Goal: Task Accomplishment & Management: Manage account settings

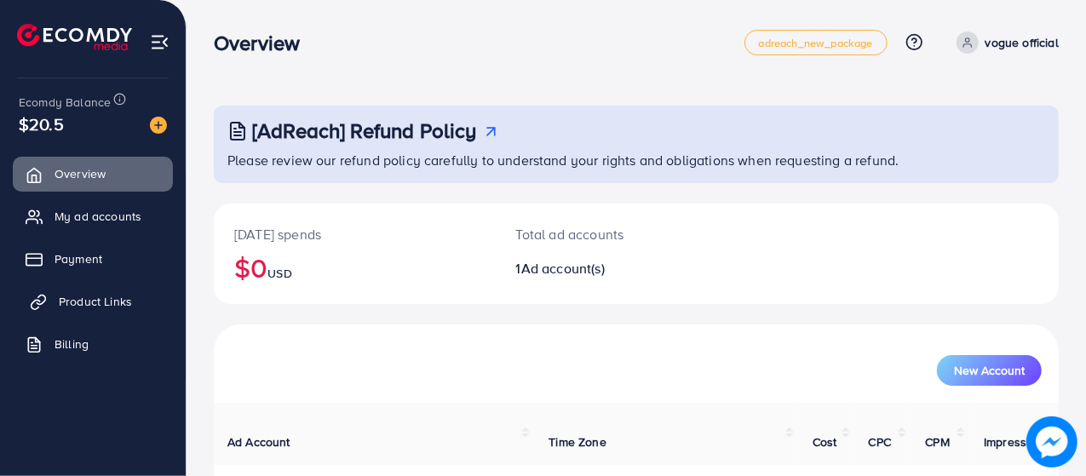
click at [99, 296] on span "Product Links" at bounding box center [95, 301] width 73 height 17
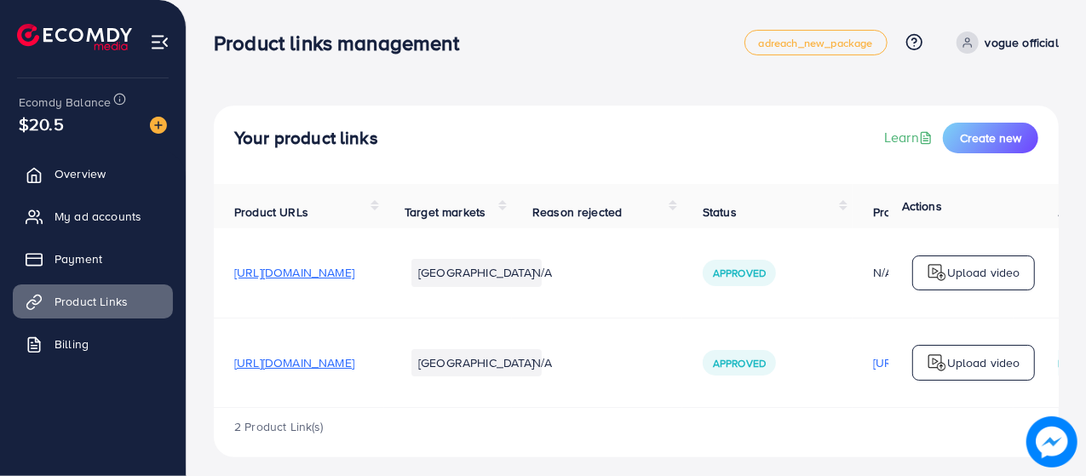
drag, startPoint x: 491, startPoint y: 277, endPoint x: 222, endPoint y: 267, distance: 268.5
click at [222, 267] on td "[URL][DOMAIN_NAME]" at bounding box center [299, 272] width 170 height 89
copy span "[URL][DOMAIN_NAME]"
click at [95, 267] on link "Payment" at bounding box center [93, 259] width 160 height 34
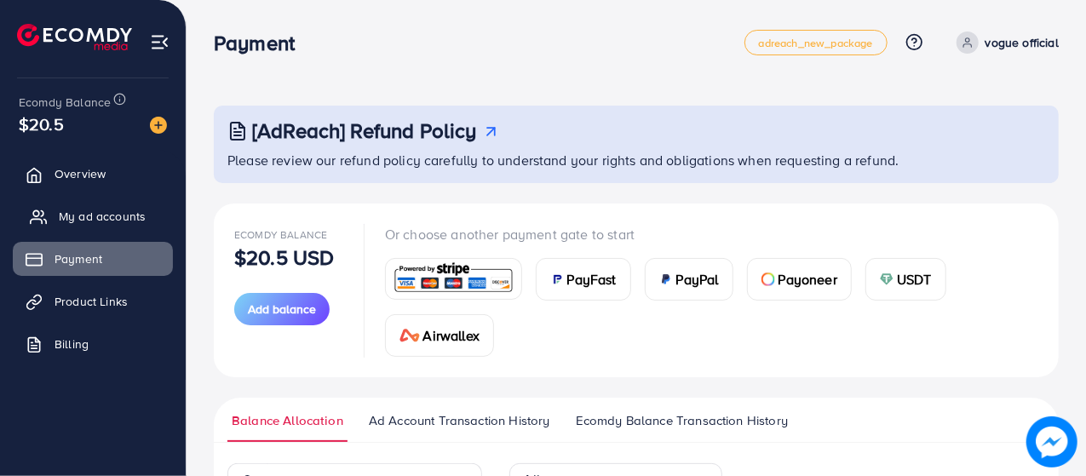
click at [124, 215] on span "My ad accounts" at bounding box center [102, 216] width 87 height 17
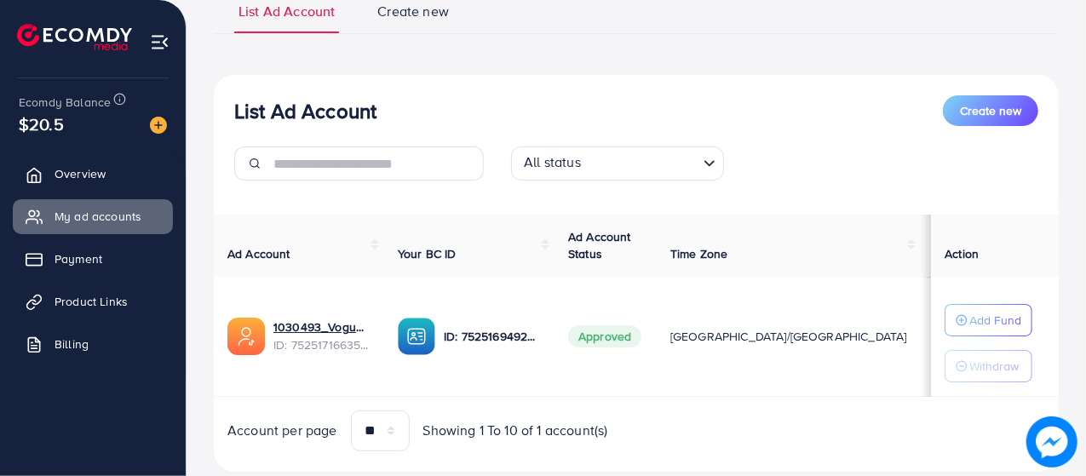
scroll to position [179, 0]
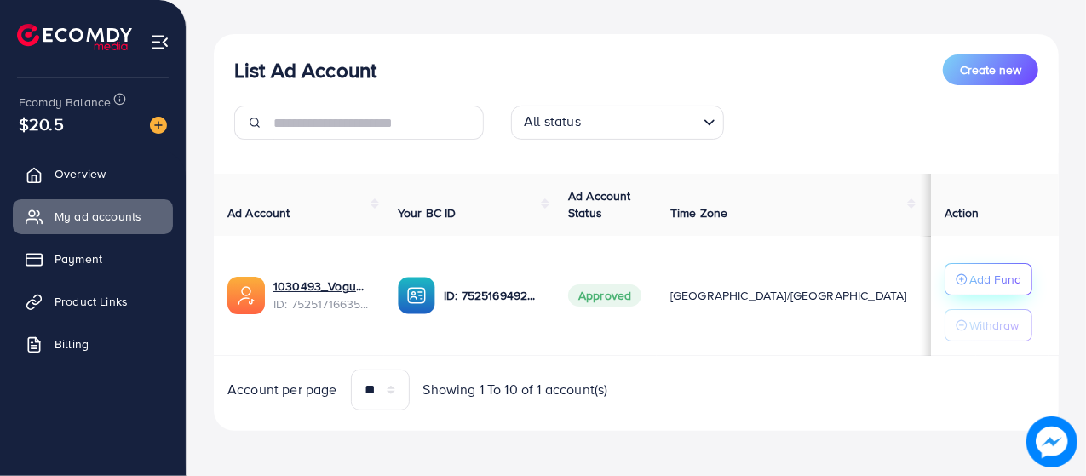
click at [974, 273] on p "Add Fund" at bounding box center [995, 279] width 52 height 20
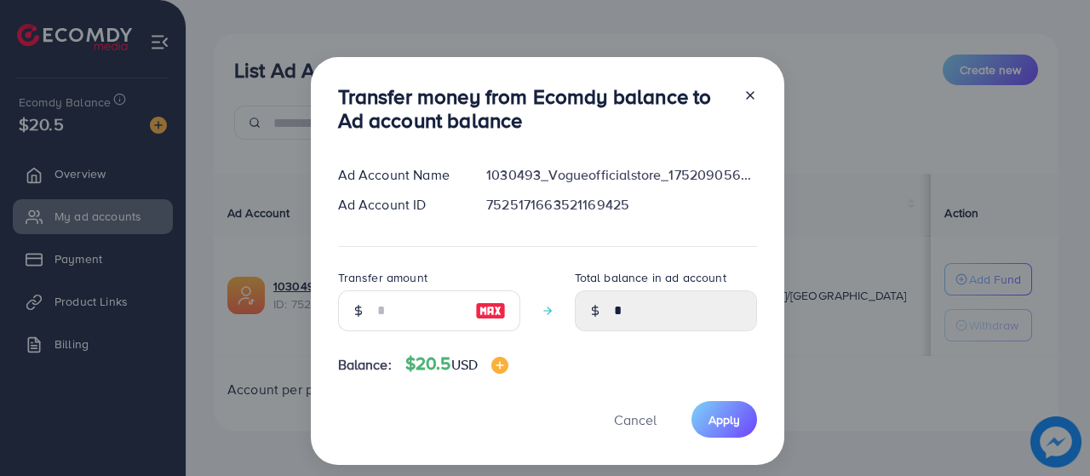
click at [486, 308] on img at bounding box center [490, 311] width 31 height 20
type input "**"
type input "*****"
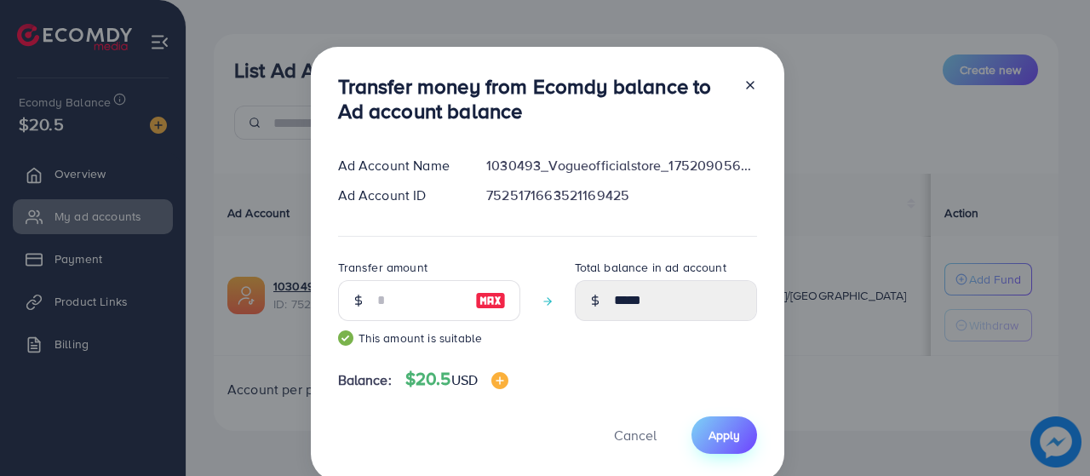
click at [722, 428] on span "Apply" at bounding box center [725, 435] width 32 height 17
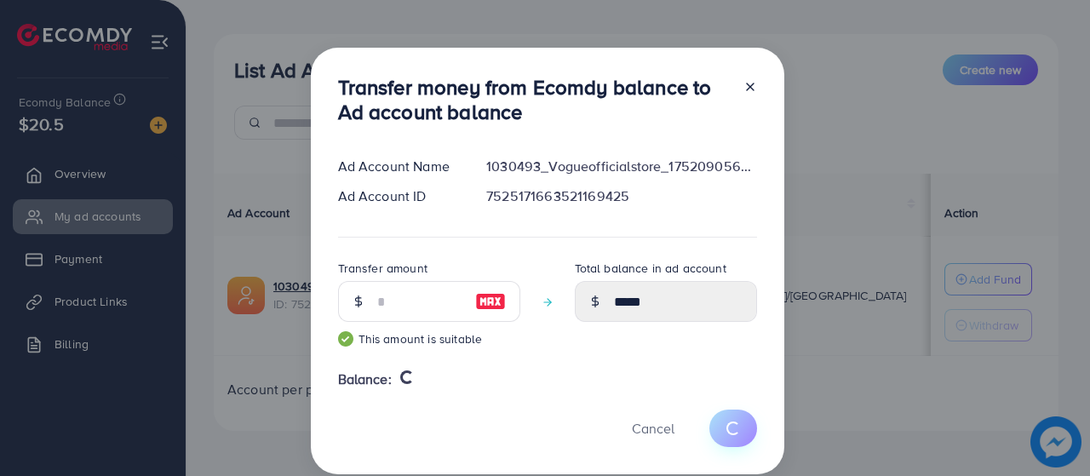
type input "*"
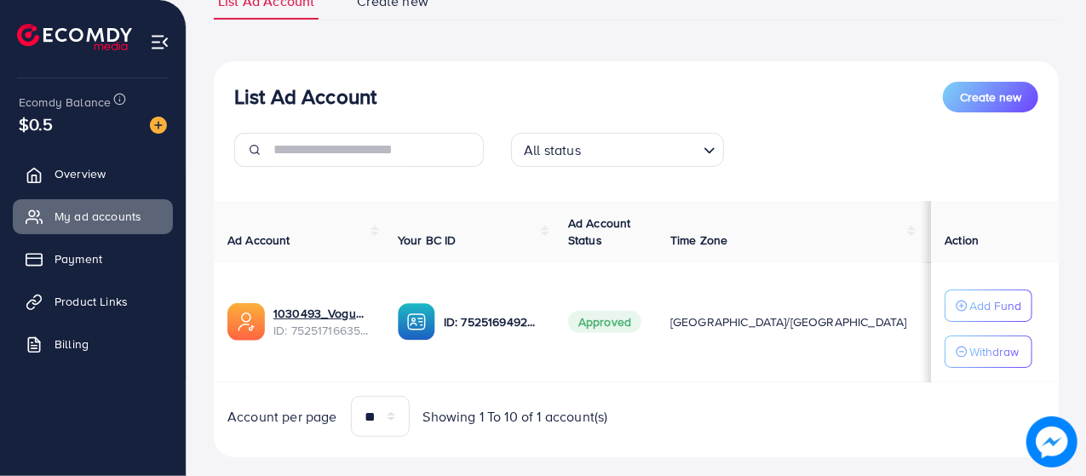
scroll to position [147, 0]
